Goal: Register for event/course

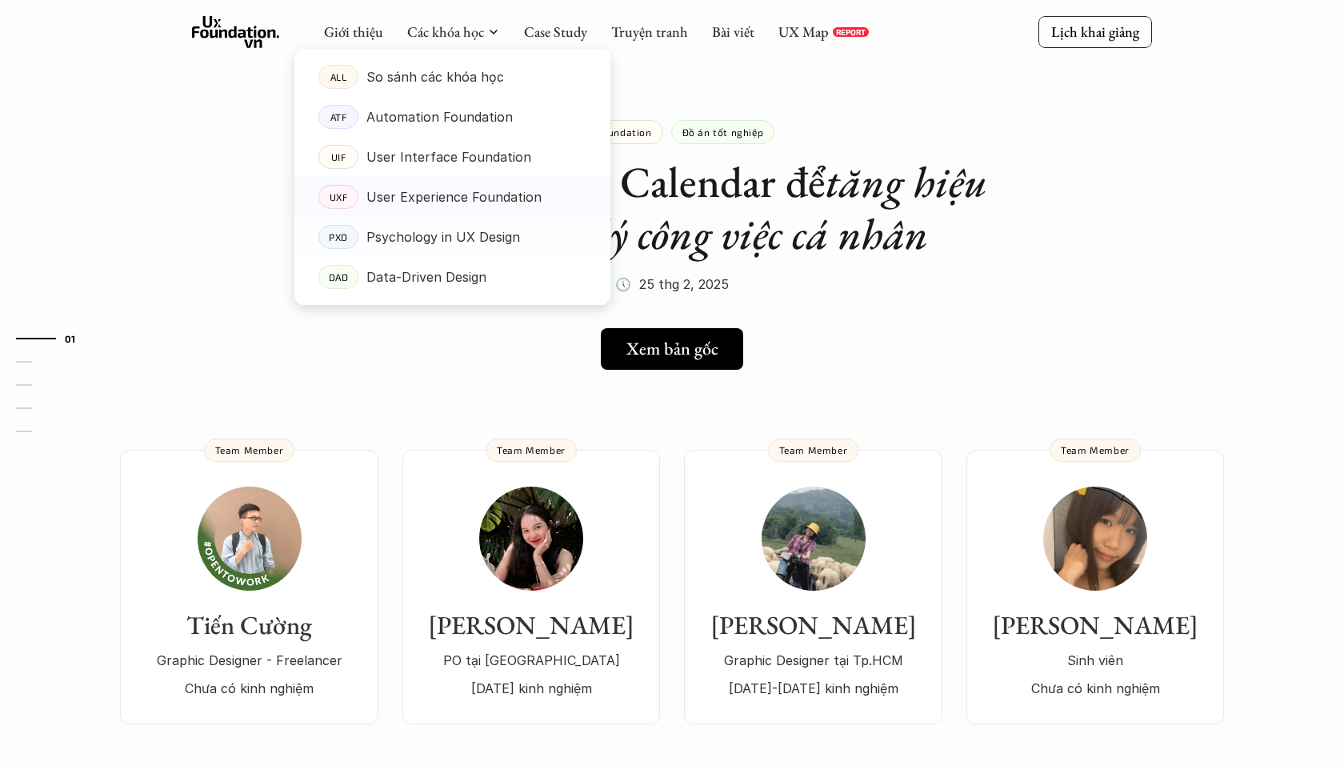
click at [467, 202] on p "User Experience Foundation" at bounding box center [453, 197] width 175 height 24
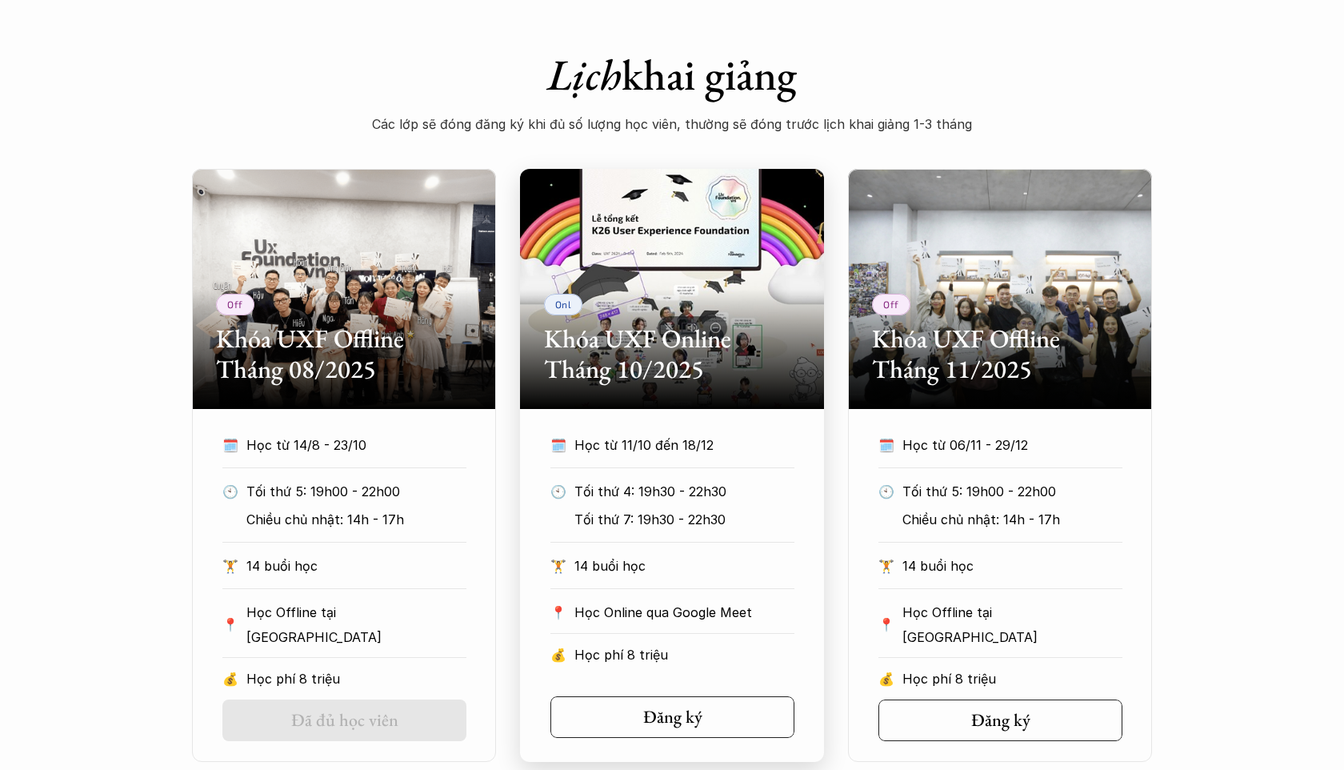
scroll to position [658, 0]
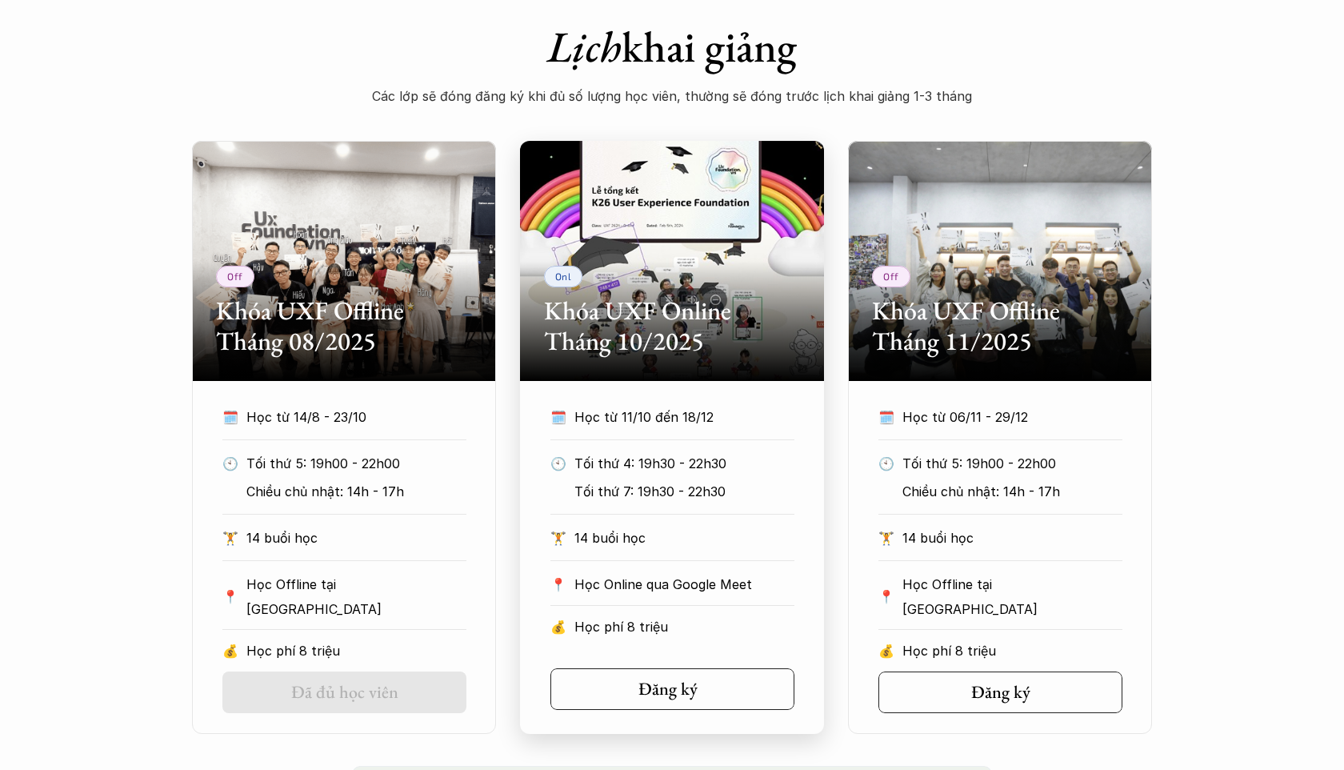
click at [678, 701] on link "Đăng ký" at bounding box center [672, 689] width 244 height 42
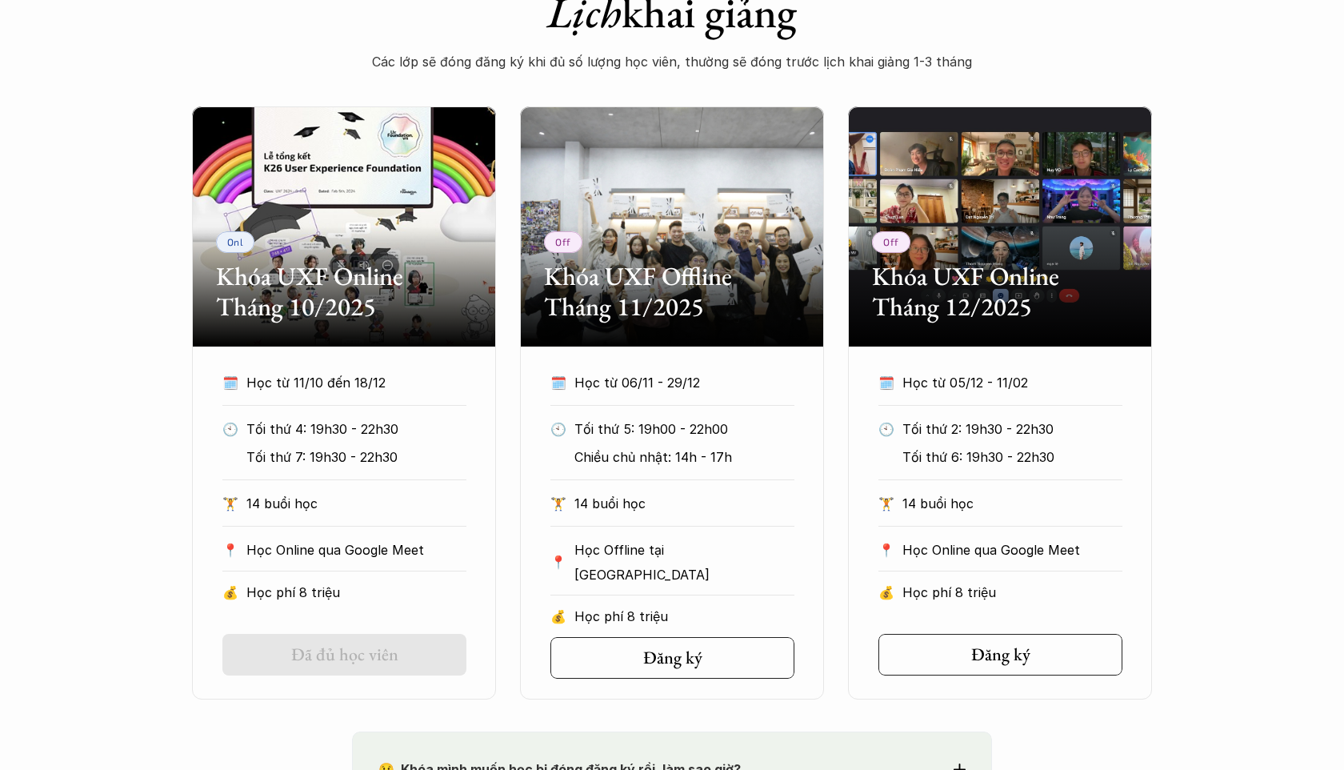
scroll to position [694, 0]
